Goal: Information Seeking & Learning: Check status

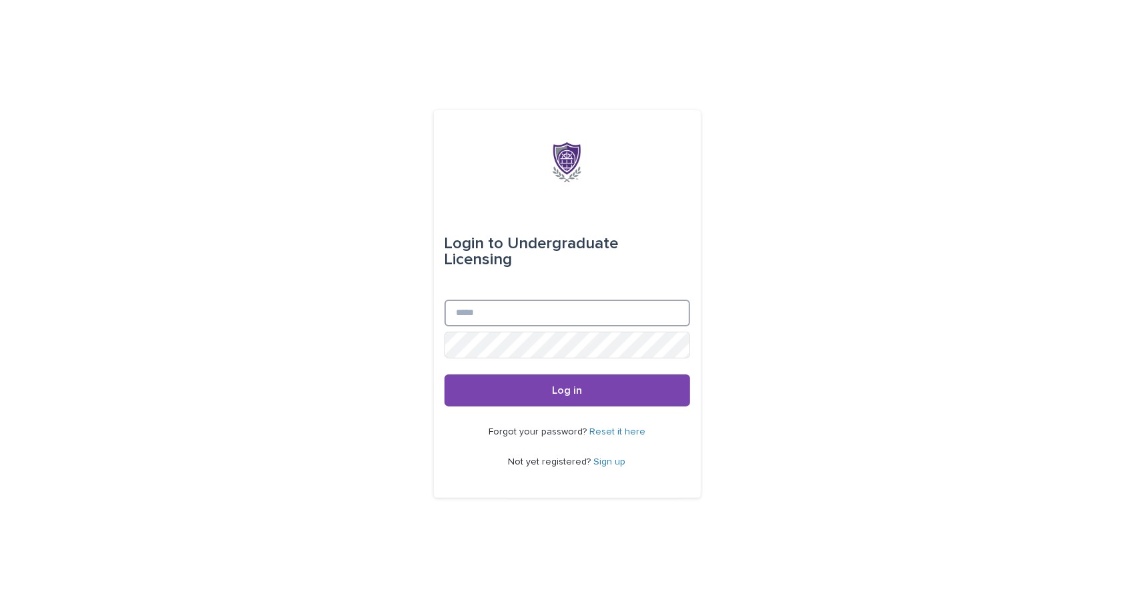
click at [521, 305] on input "Email" at bounding box center [568, 313] width 246 height 27
type input "**********"
click at [435, 337] on div "**********" at bounding box center [567, 304] width 267 height 389
click at [445, 375] on button "Log in" at bounding box center [568, 391] width 246 height 32
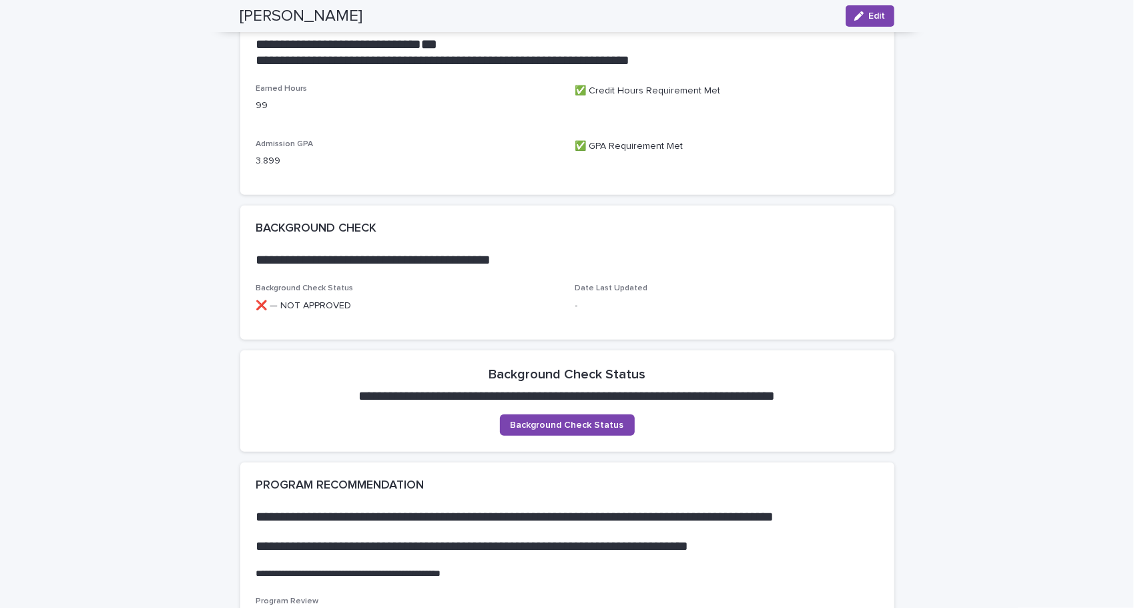
scroll to position [764, 0]
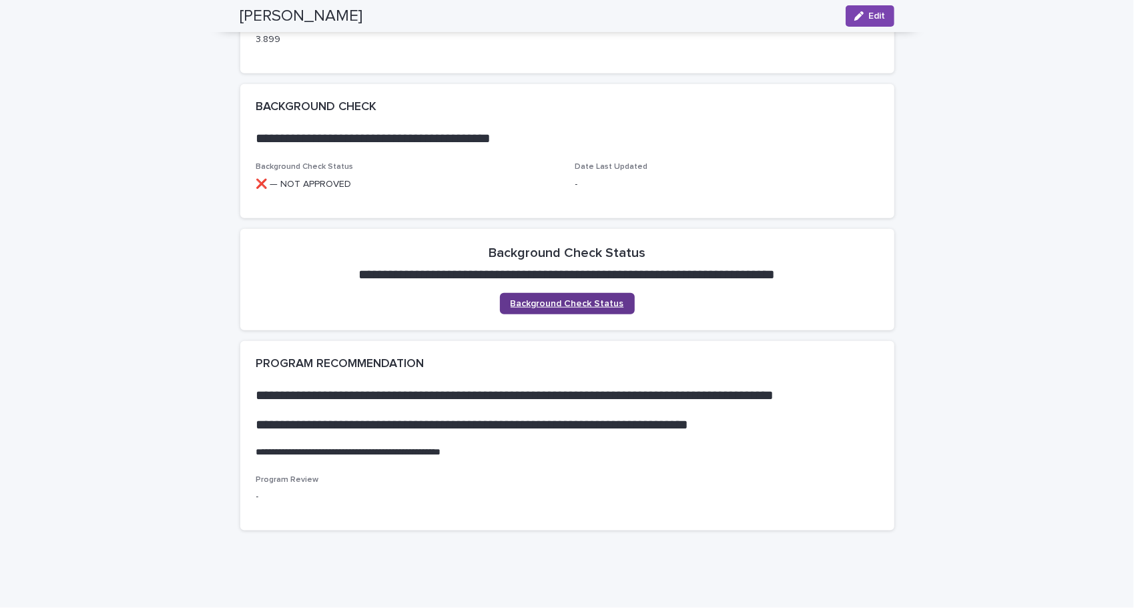
click at [542, 304] on span "Background Check Status" at bounding box center [568, 303] width 114 height 9
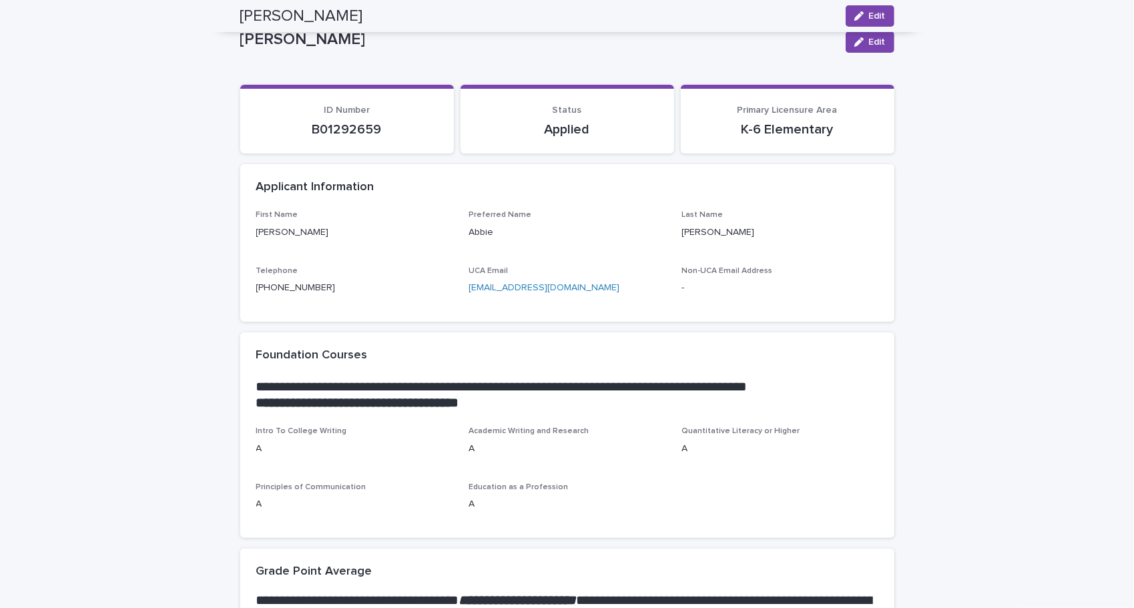
scroll to position [0, 0]
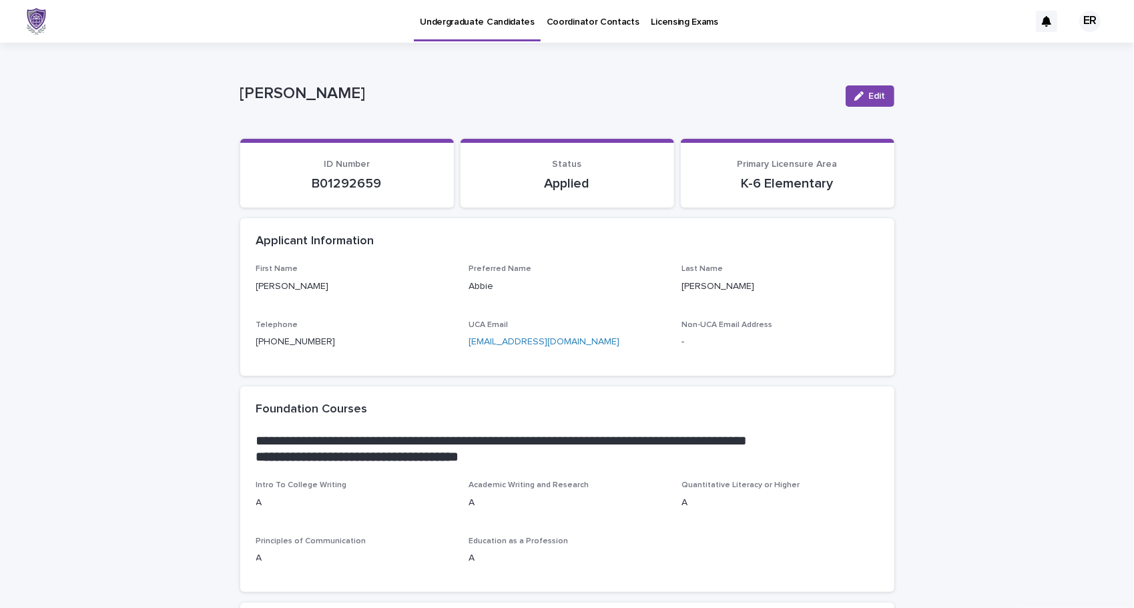
click at [652, 20] on p "Licensing Exams" at bounding box center [685, 14] width 67 height 28
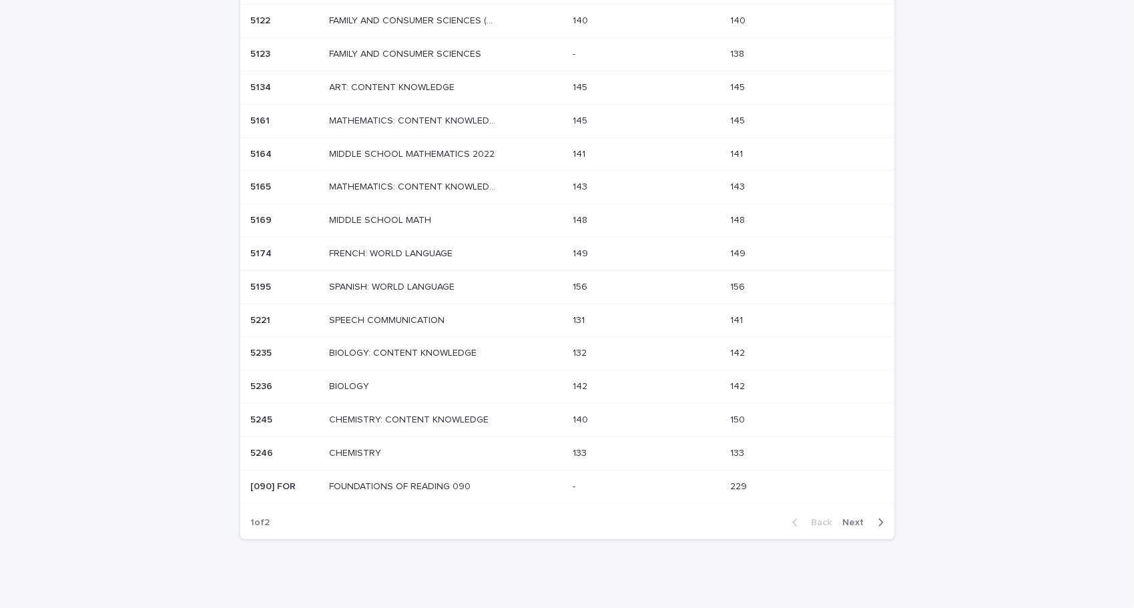
scroll to position [626, 0]
click at [861, 517] on span "Next" at bounding box center [857, 521] width 29 height 9
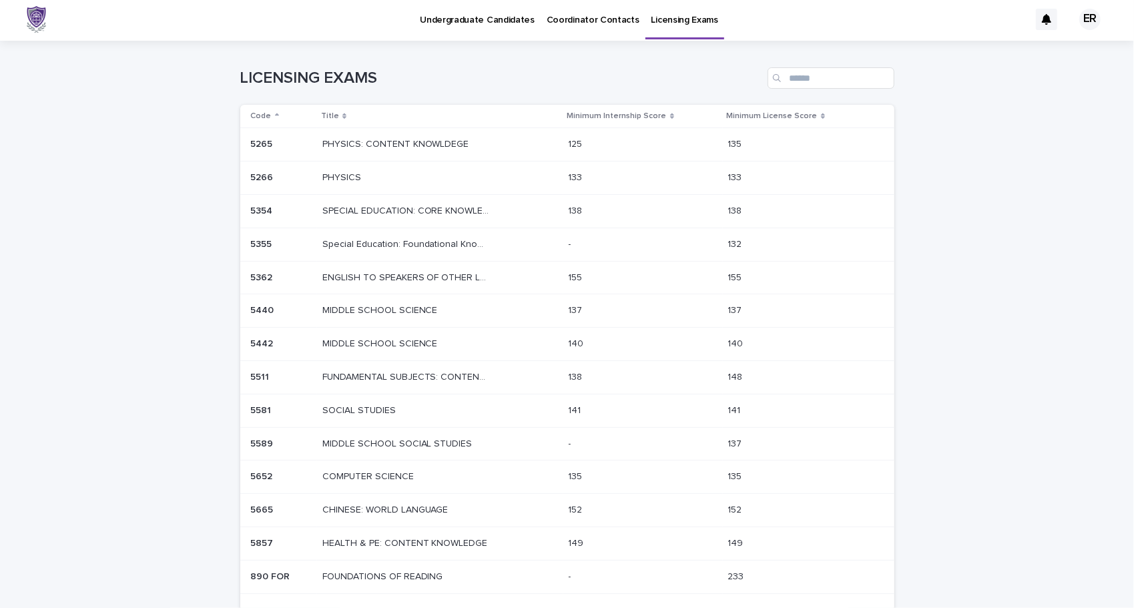
scroll to position [97, 0]
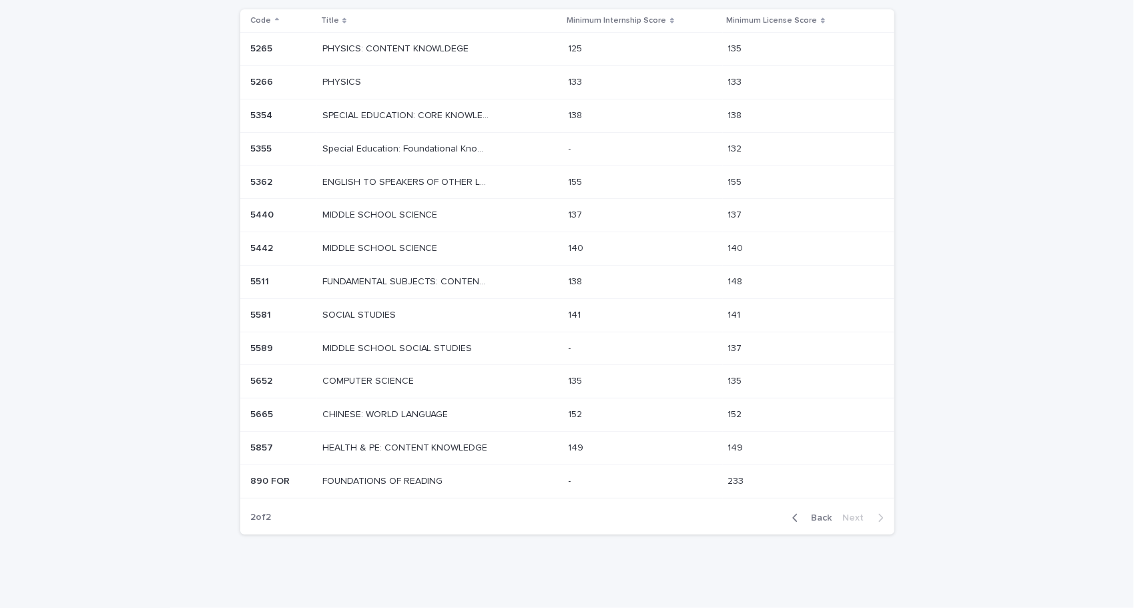
click at [817, 513] on span "Back" at bounding box center [818, 517] width 29 height 9
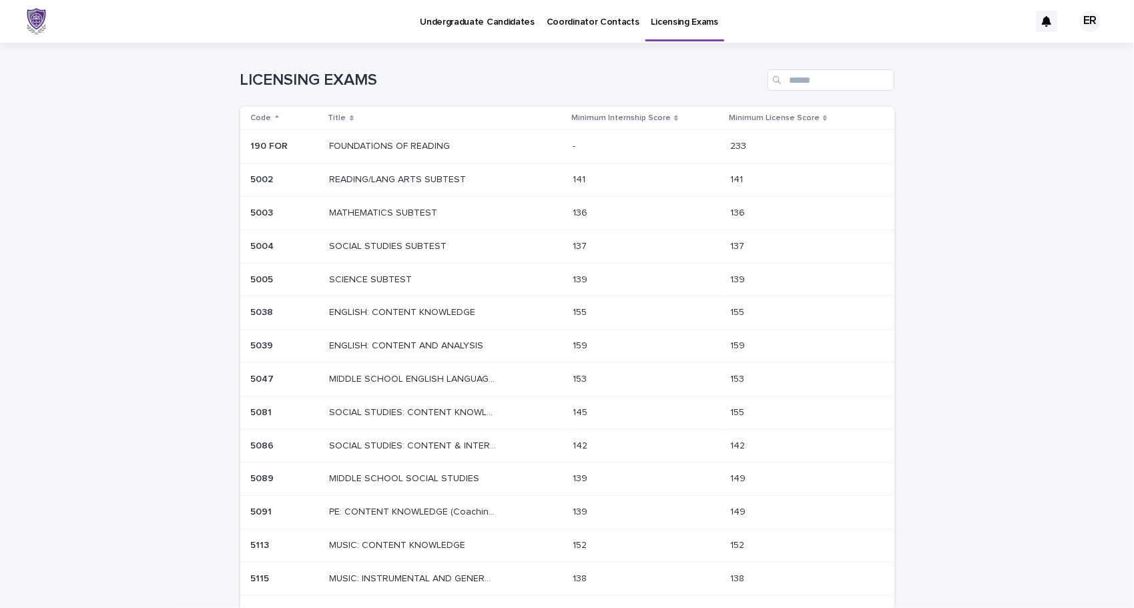
click at [361, 274] on p "SCIENCE SUBTEST" at bounding box center [372, 279] width 85 height 14
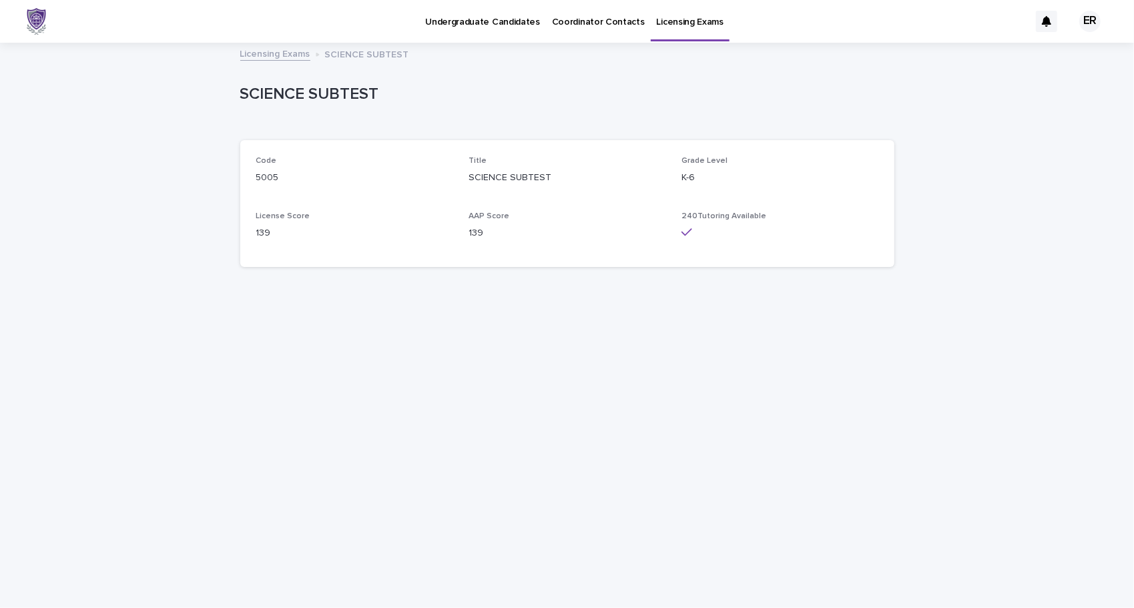
click at [573, 38] on link "Coordinator Contacts" at bounding box center [598, 20] width 105 height 41
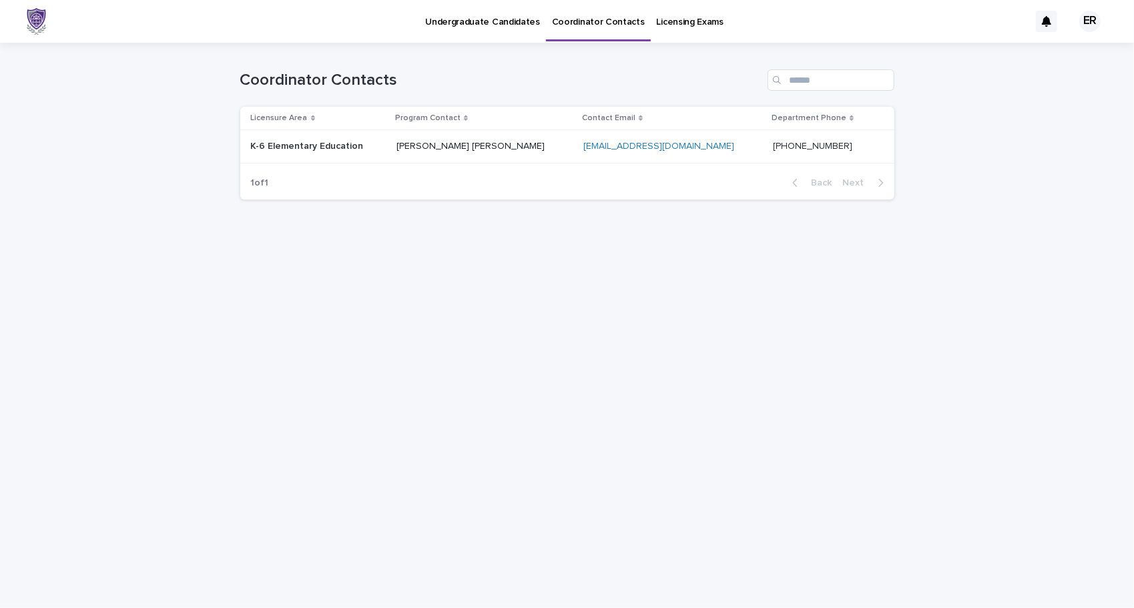
click at [492, 24] on p "Undergraduate Candidates" at bounding box center [482, 14] width 115 height 28
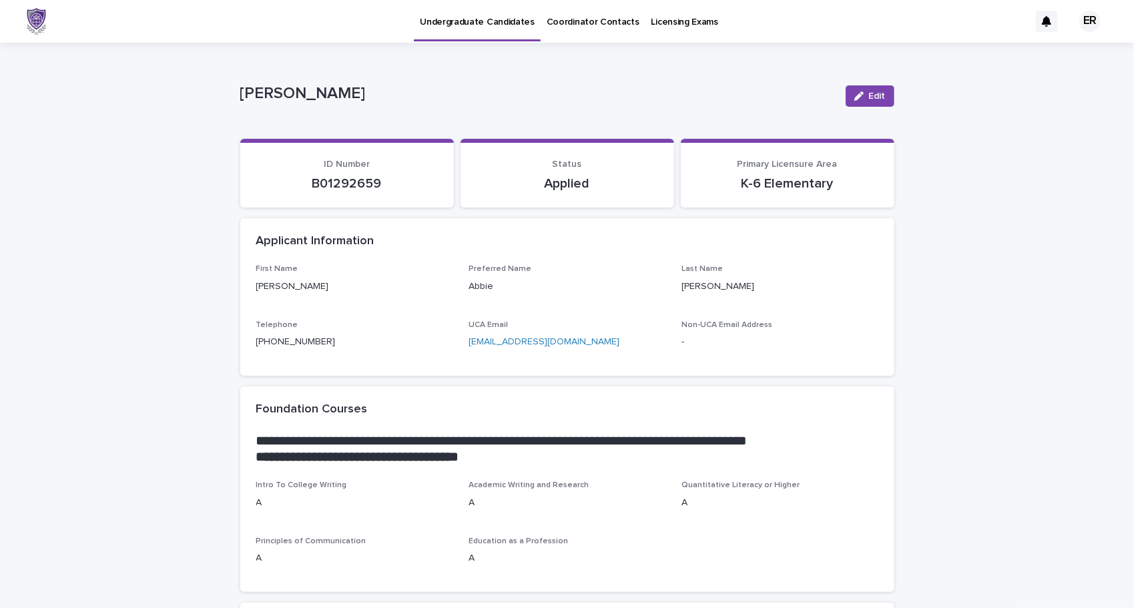
click at [1082, 19] on div "ER" at bounding box center [1090, 21] width 21 height 21
click at [1072, 55] on p "Log Out" at bounding box center [1078, 56] width 84 height 23
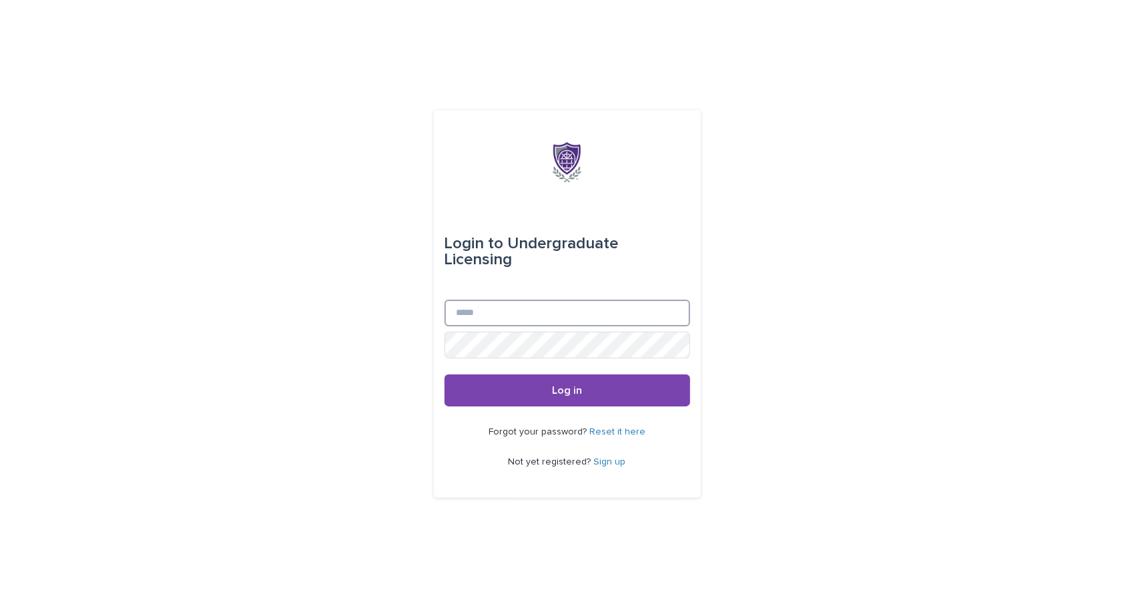
type input "**********"
